Goal: Transaction & Acquisition: Purchase product/service

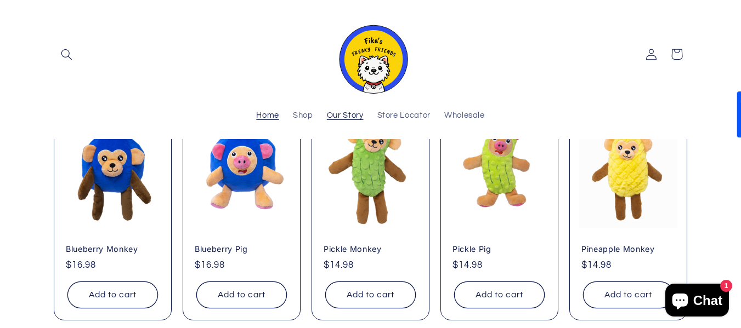
click at [341, 122] on link "Our Story" at bounding box center [345, 116] width 50 height 24
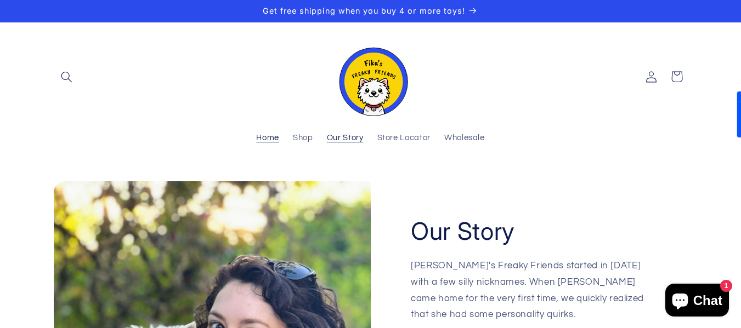
click at [276, 138] on span "Home" at bounding box center [267, 138] width 23 height 10
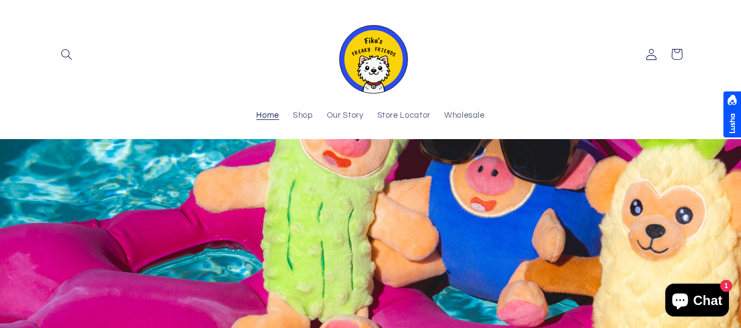
scroll to position [110, 0]
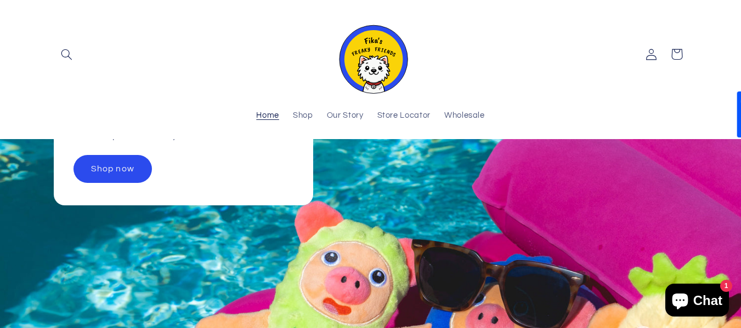
click at [130, 165] on link "Shop now" at bounding box center [112, 169] width 77 height 27
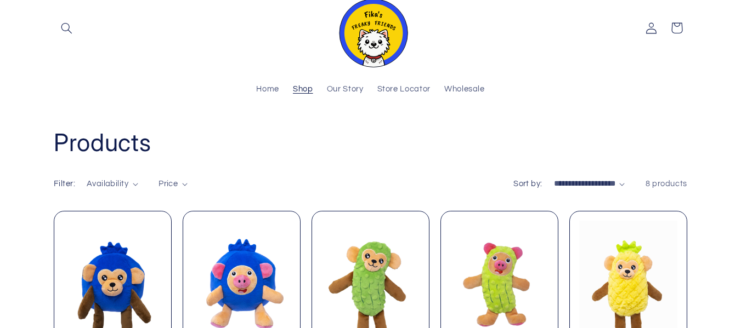
scroll to position [165, 0]
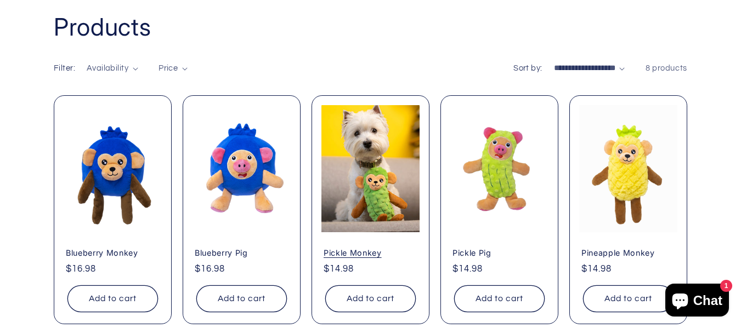
click at [412, 248] on link "Pickle Monkey" at bounding box center [371, 253] width 94 height 10
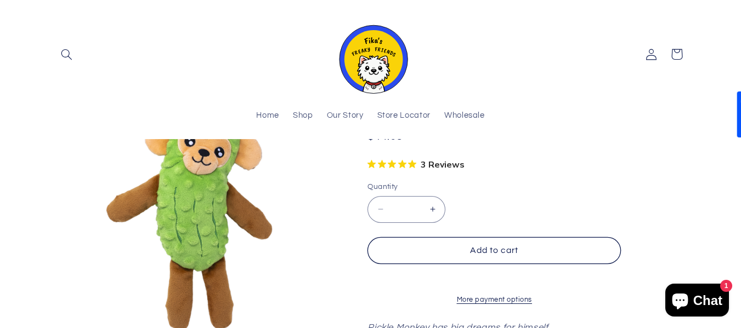
scroll to position [165, 0]
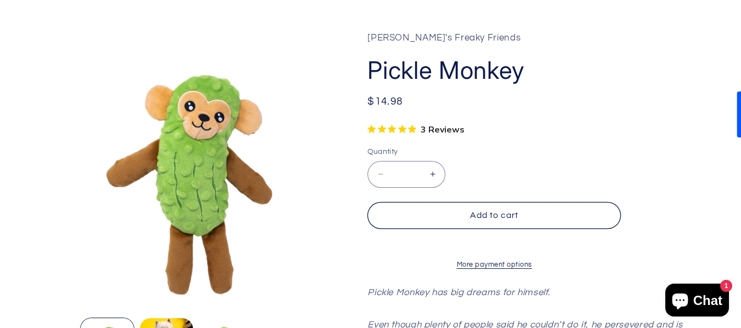
click at [525, 234] on div "Add to cart More payment options This item is a recurring or deferred purchase.…" at bounding box center [493, 236] width 253 height 69
click at [370, 242] on shop-pay-wallet-button at bounding box center [368, 243] width 3 height 10
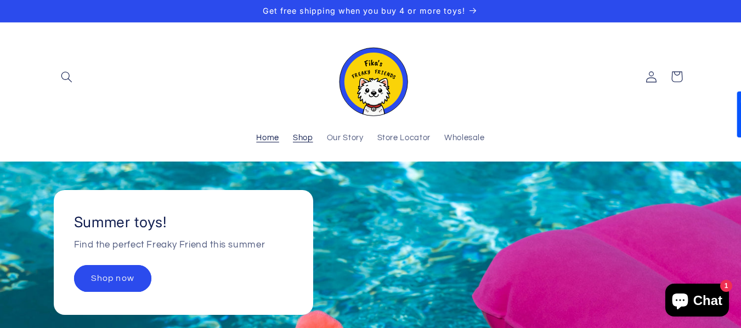
click at [308, 137] on span "Shop" at bounding box center [303, 138] width 20 height 10
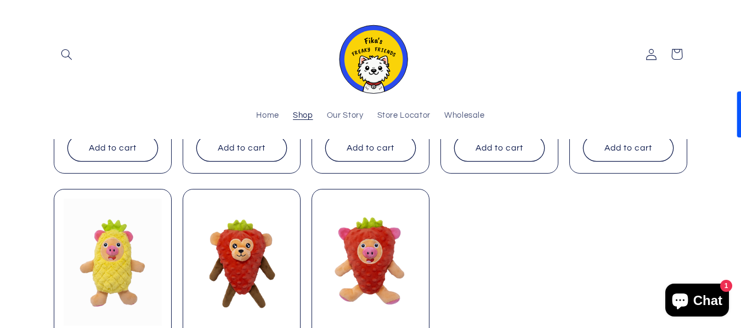
scroll to position [253, 0]
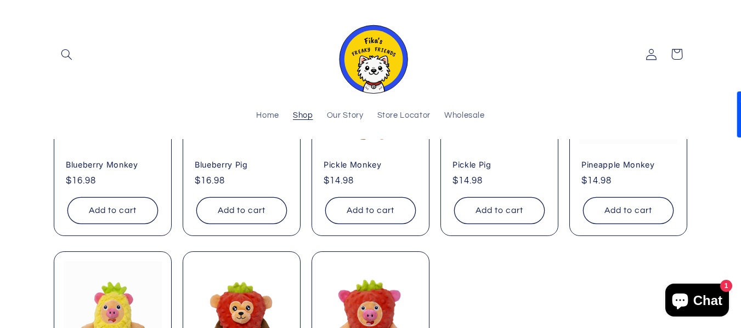
click at [381, 60] on img at bounding box center [370, 54] width 77 height 78
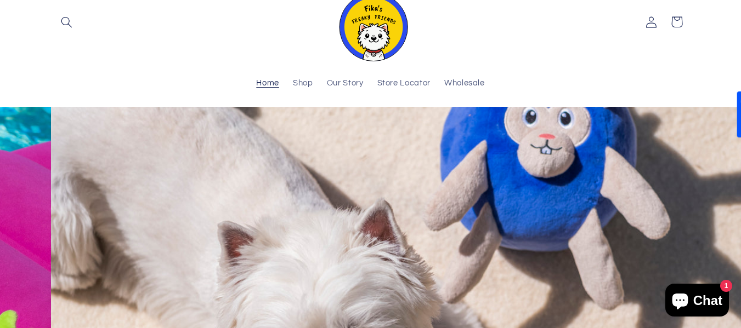
scroll to position [0, 741]
